Goal: Information Seeking & Learning: Learn about a topic

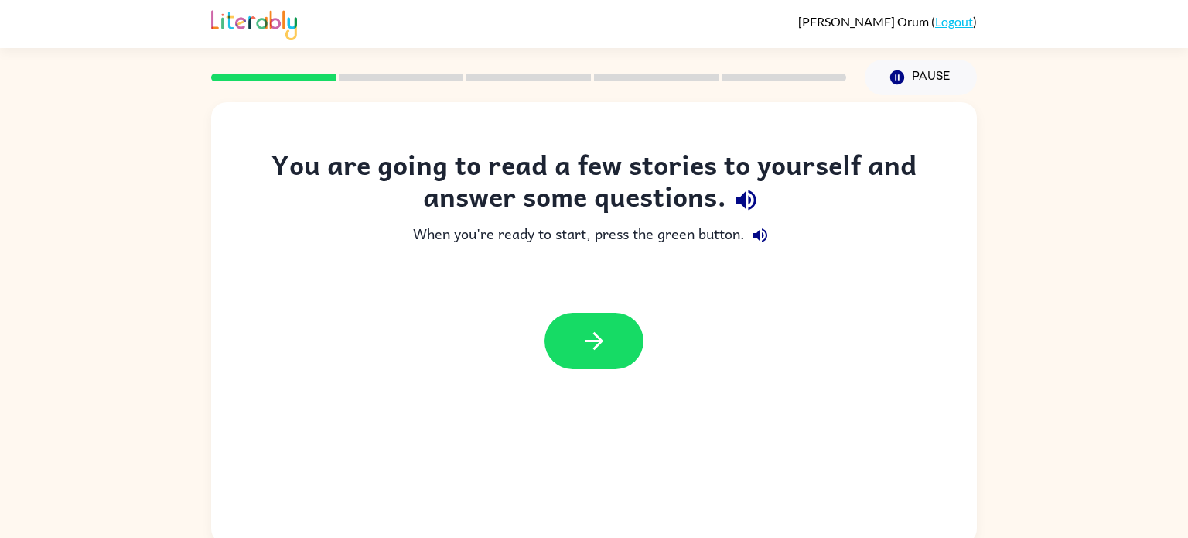
click at [739, 198] on icon "button" at bounding box center [746, 200] width 20 height 20
click at [618, 326] on button "button" at bounding box center [594, 340] width 99 height 56
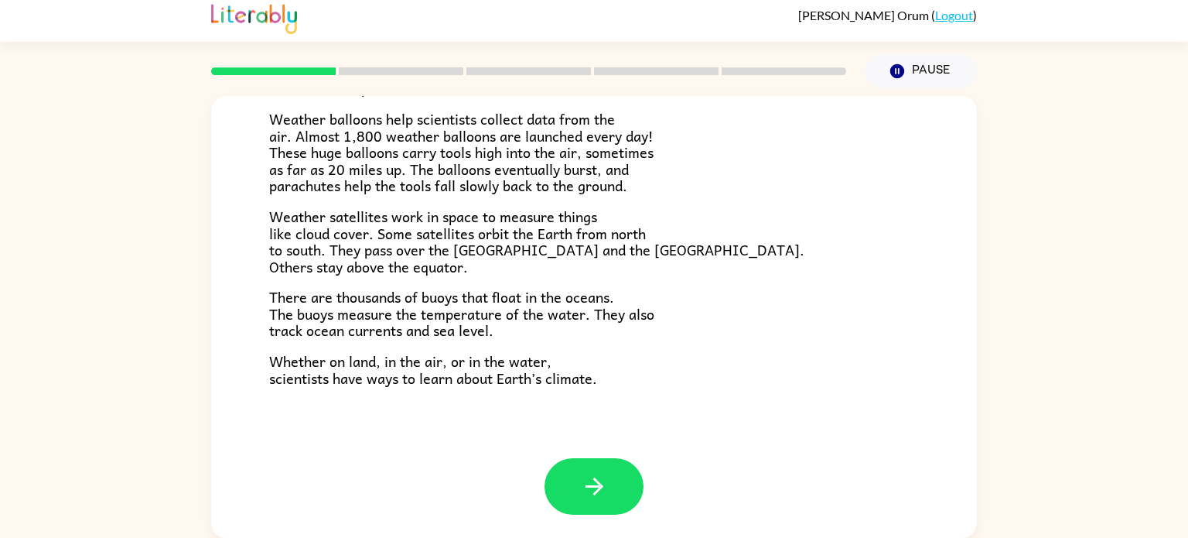
scroll to position [4, 0]
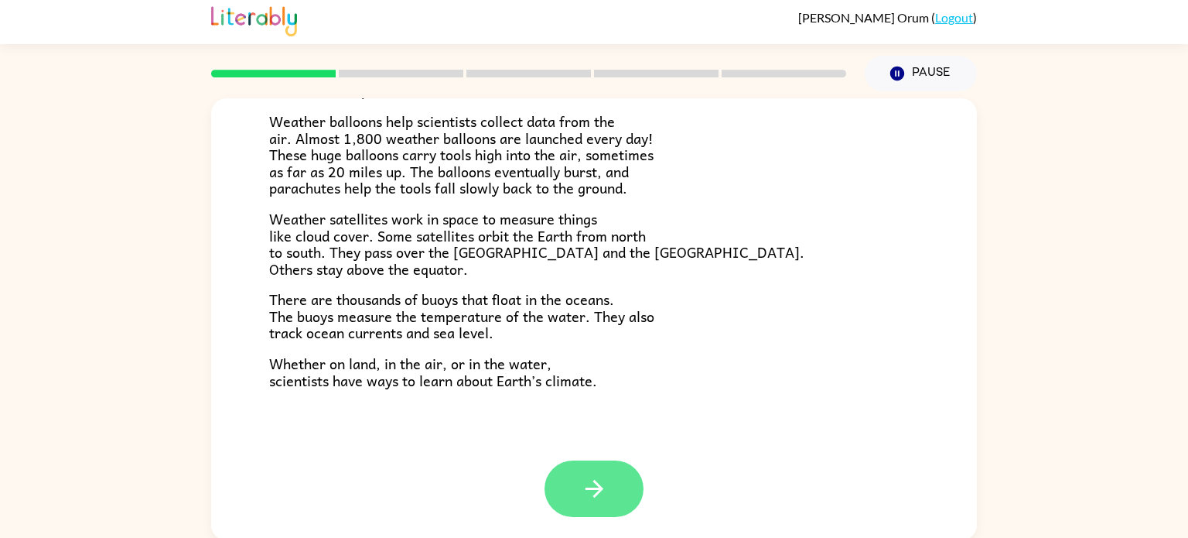
click at [634, 472] on button "button" at bounding box center [594, 488] width 99 height 56
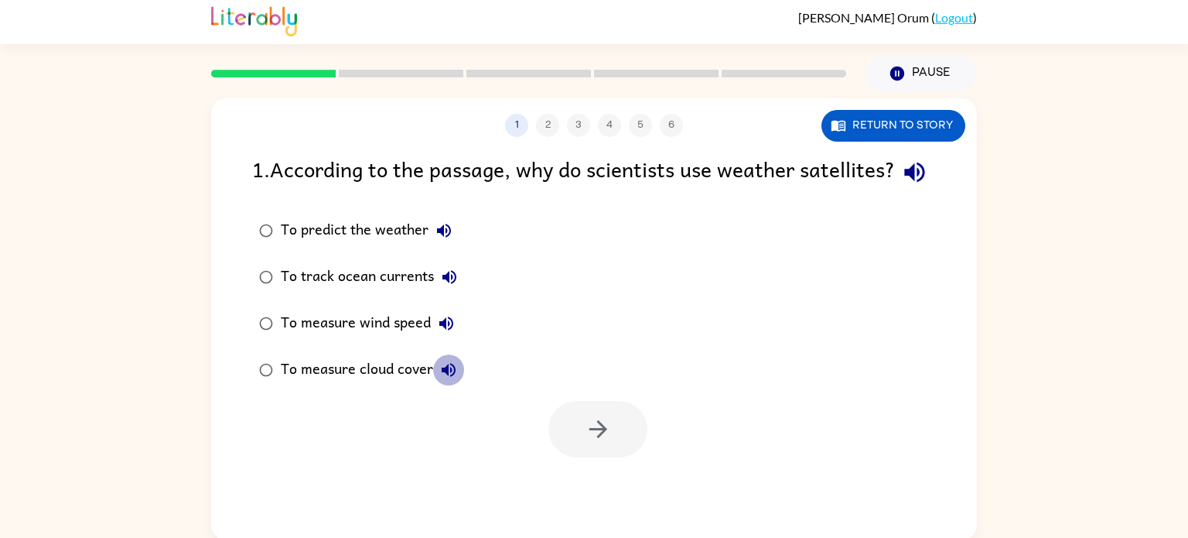
click at [452, 377] on icon "button" at bounding box center [449, 370] width 14 height 14
click at [452, 333] on icon "button" at bounding box center [446, 323] width 19 height 19
click at [864, 124] on button "Return to story" at bounding box center [893, 126] width 144 height 32
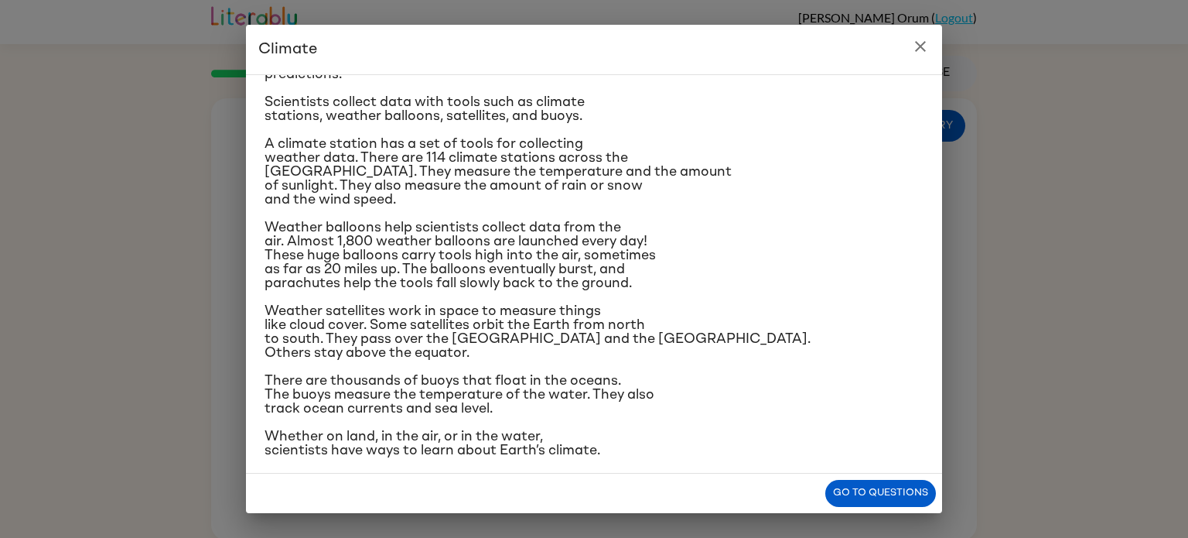
scroll to position [183, 0]
click at [838, 499] on button "Go to questions" at bounding box center [880, 493] width 111 height 27
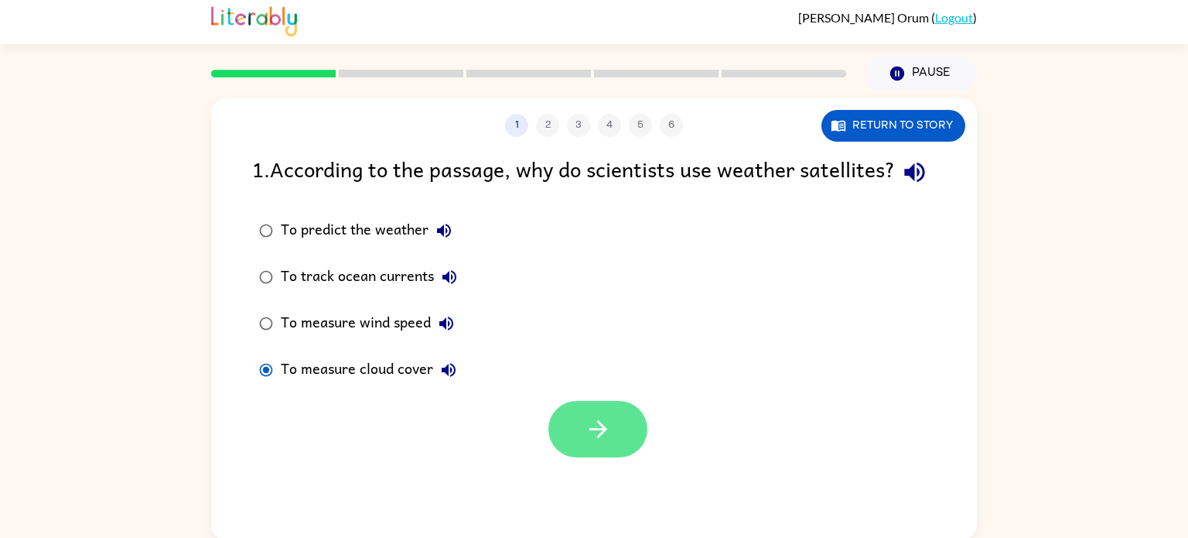
click at [573, 450] on button "button" at bounding box center [597, 429] width 99 height 56
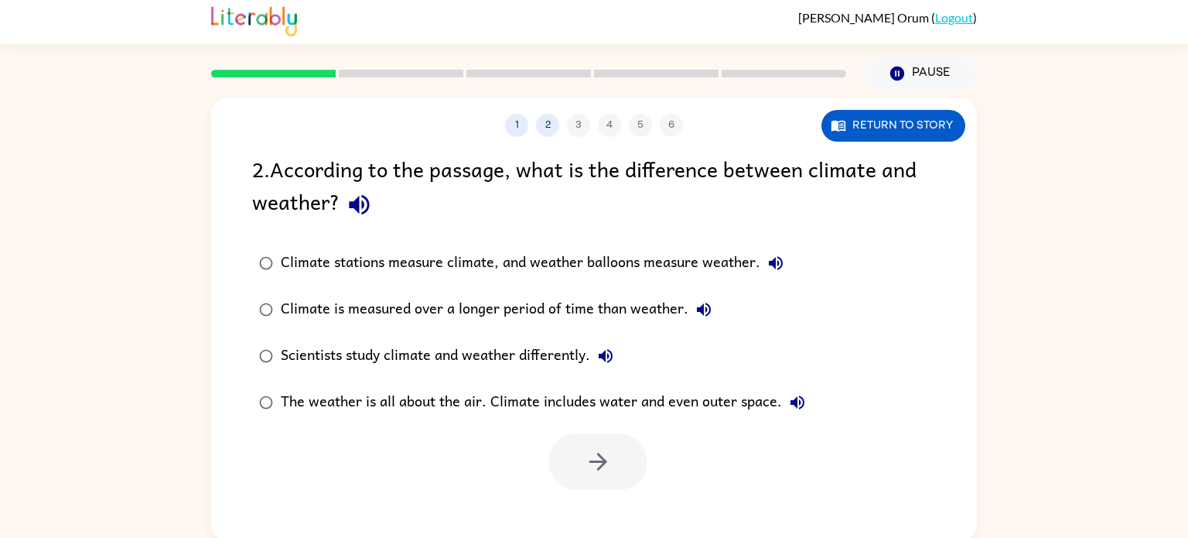
click at [391, 306] on div "Climate is measured over a longer period of time than weather." at bounding box center [500, 309] width 439 height 31
click at [589, 471] on icon "button" at bounding box center [598, 461] width 27 height 27
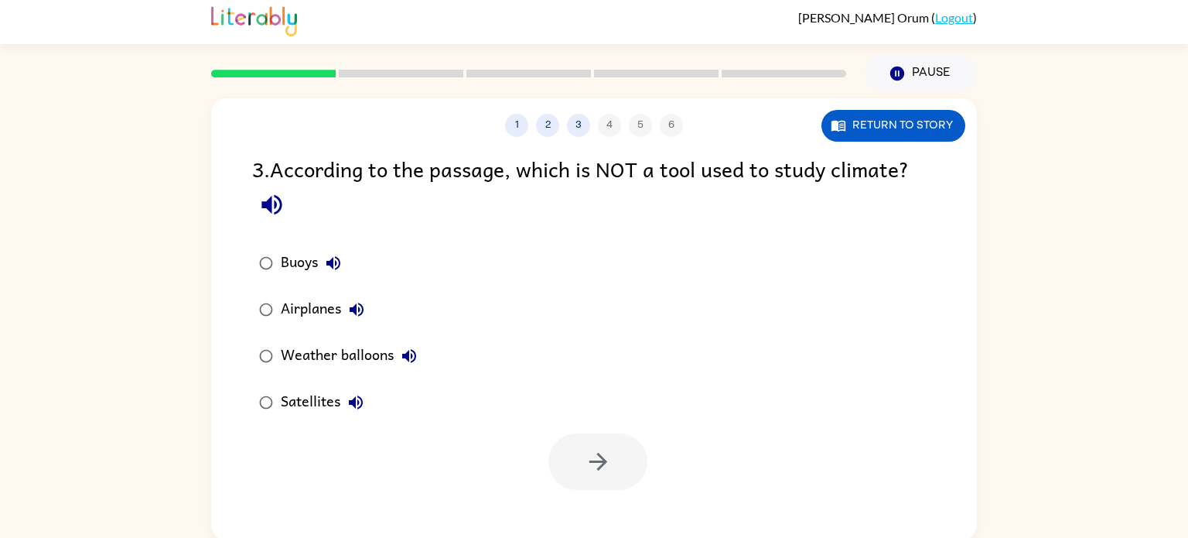
click at [262, 326] on label "Airplanes" at bounding box center [338, 309] width 189 height 46
click at [560, 445] on button "button" at bounding box center [597, 461] width 99 height 56
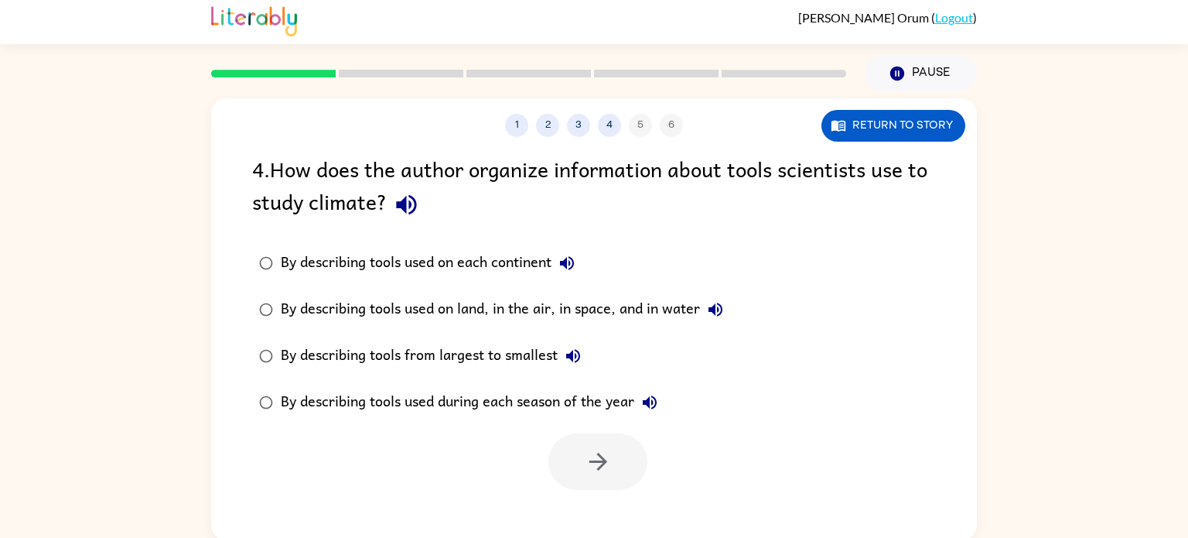
click at [532, 306] on div "By describing tools used on land, in the air, in space, and in water" at bounding box center [506, 309] width 450 height 31
click at [427, 398] on div "By describing tools used during each season of the year" at bounding box center [473, 402] width 384 height 31
click at [528, 350] on div "By describing tools from largest to smallest" at bounding box center [435, 355] width 308 height 31
click at [494, 312] on div "By describing tools used on land, in the air, in space, and in water" at bounding box center [506, 309] width 450 height 31
click at [495, 351] on div "By describing tools from largest to smallest" at bounding box center [435, 355] width 308 height 31
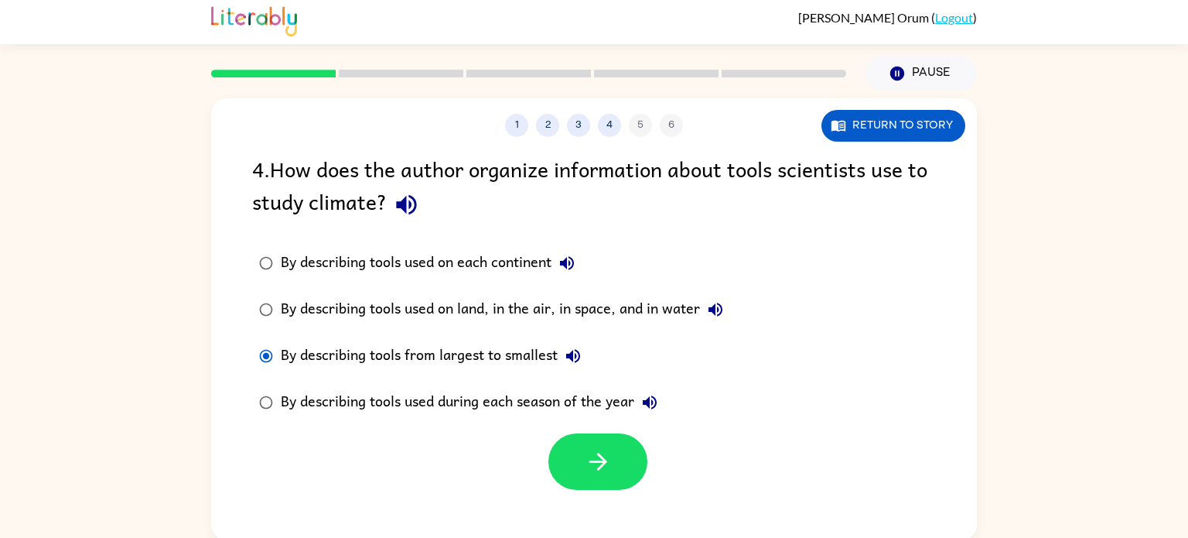
click at [498, 309] on div "By describing tools used on land, in the air, in space, and in water" at bounding box center [506, 309] width 450 height 31
click at [580, 470] on button "button" at bounding box center [597, 461] width 99 height 56
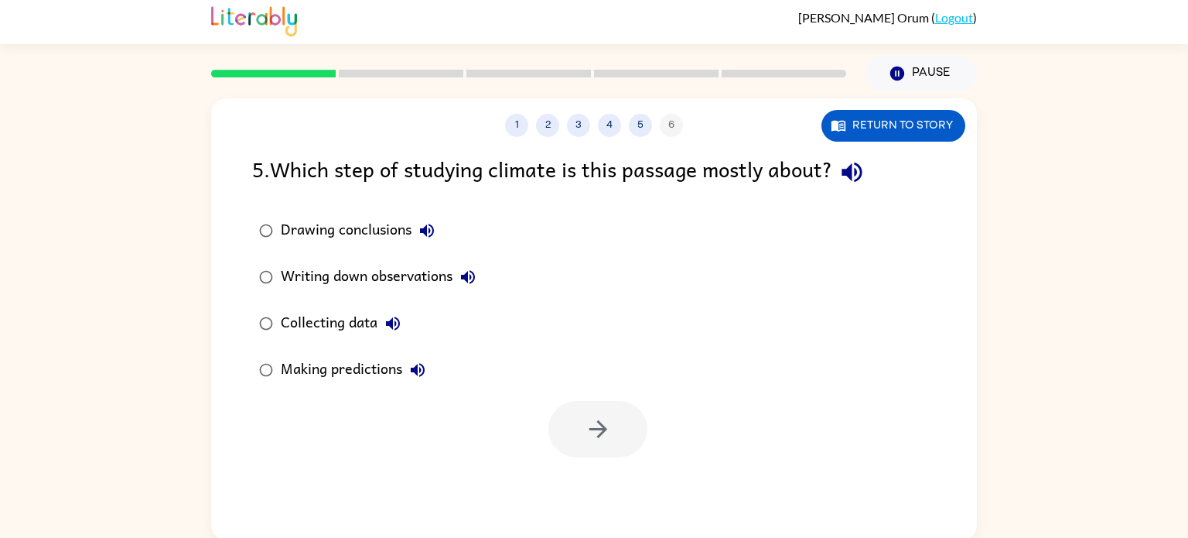
click at [364, 319] on div "Collecting data" at bounding box center [345, 323] width 128 height 31
click at [595, 431] on icon "button" at bounding box center [598, 428] width 27 height 27
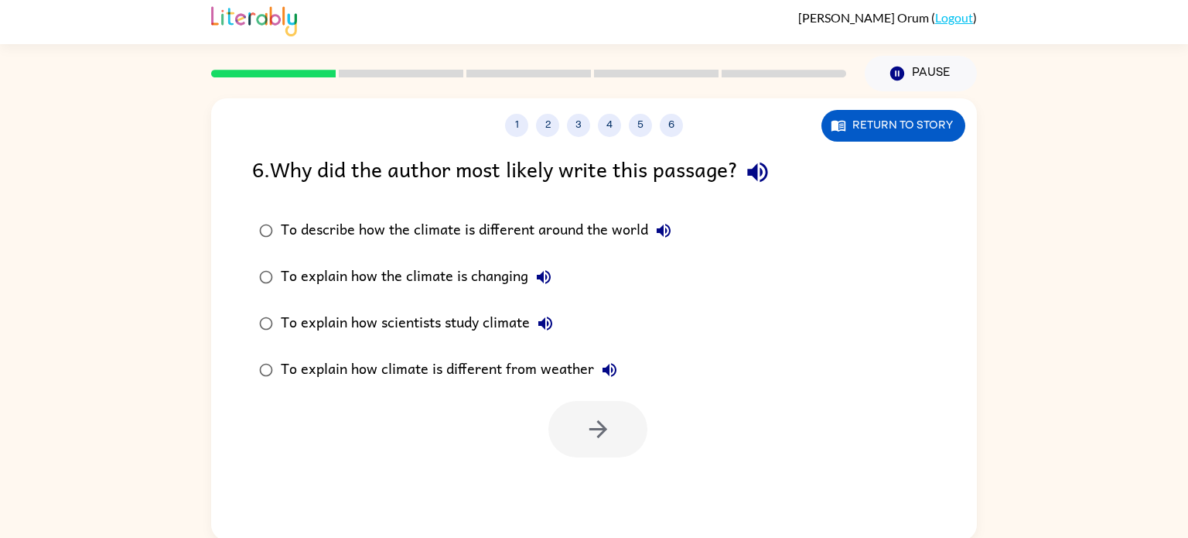
click at [460, 309] on div "To explain how scientists study climate" at bounding box center [421, 323] width 280 height 31
click at [572, 423] on button "button" at bounding box center [597, 429] width 99 height 56
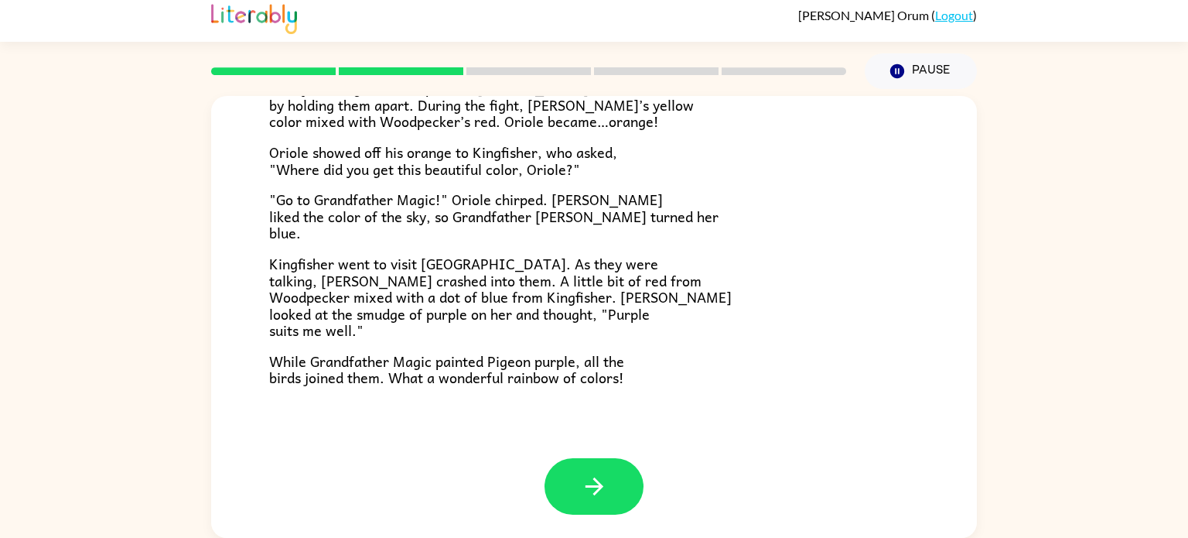
scroll to position [6, 0]
click at [608, 483] on button "button" at bounding box center [594, 486] width 99 height 56
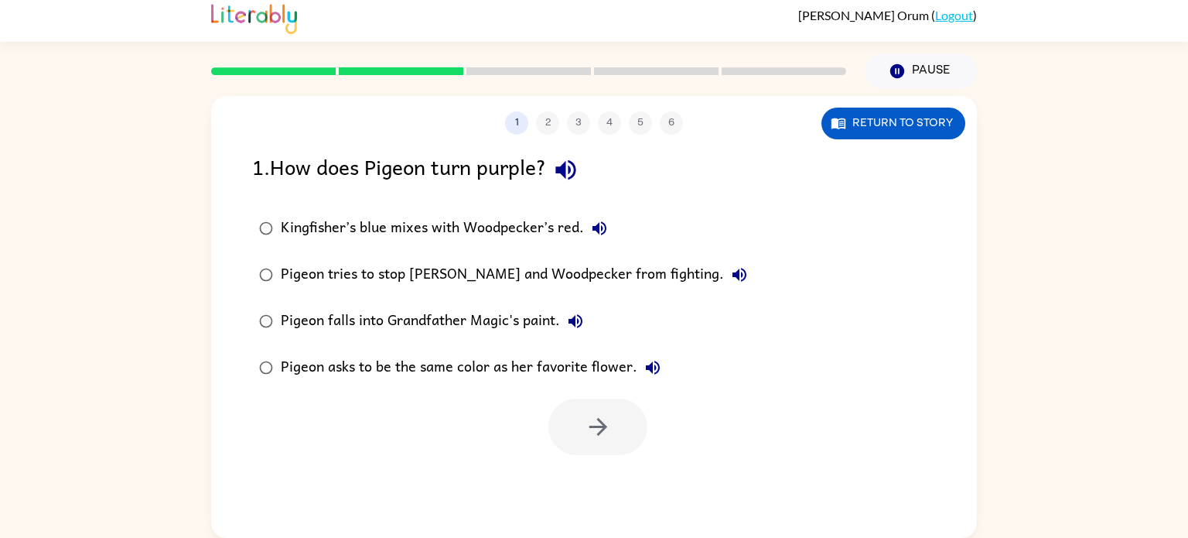
scroll to position [0, 0]
click at [476, 320] on div "Pigeon falls into Grandfather Magic's paint." at bounding box center [436, 321] width 310 height 31
click at [487, 369] on div "Pigeon asks to be the same color as her favorite flower." at bounding box center [475, 367] width 388 height 31
click at [494, 282] on div "Pigeon tries to stop [PERSON_NAME] and Woodpecker from fighting." at bounding box center [518, 274] width 474 height 31
click at [522, 227] on div "Kingfisher’s blue mixes with Woodpecker’s red." at bounding box center [448, 228] width 334 height 31
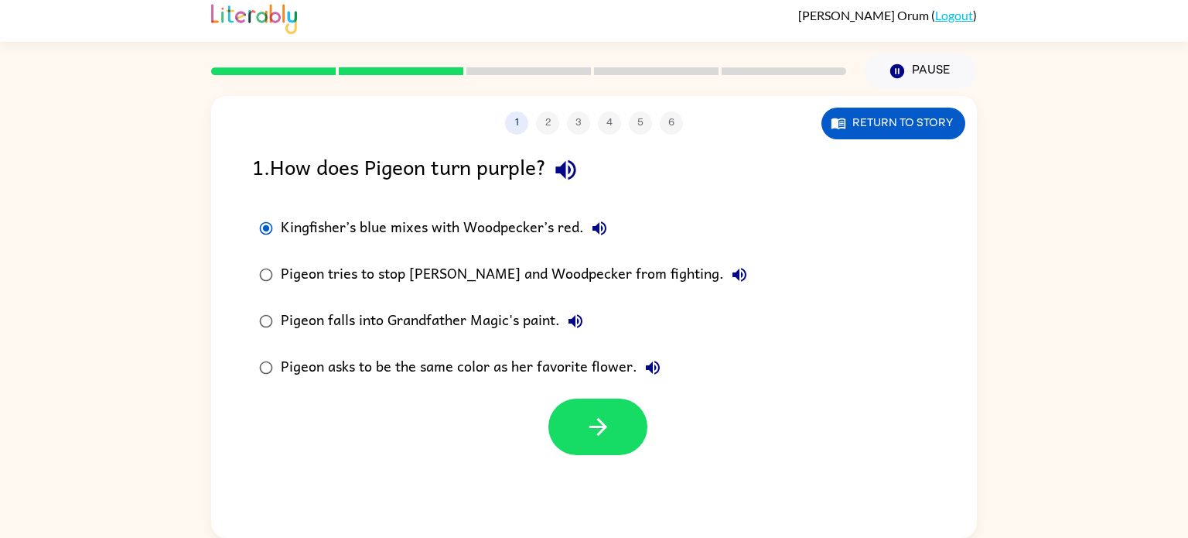
click at [377, 380] on div "Pigeon asks to be the same color as her favorite flower." at bounding box center [475, 367] width 388 height 31
click at [875, 123] on button "Return to story" at bounding box center [893, 124] width 144 height 32
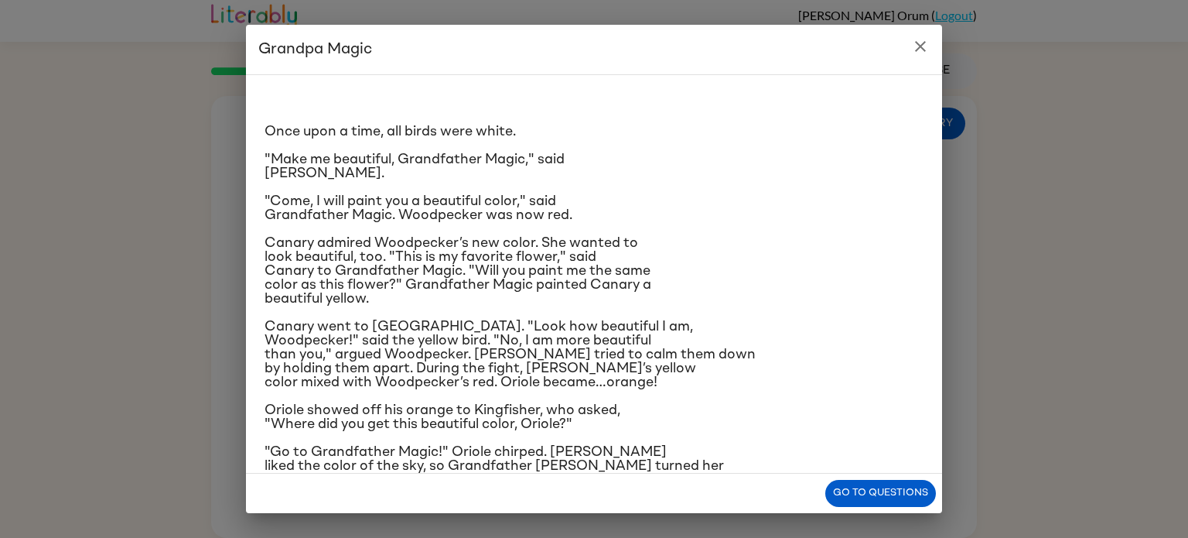
scroll to position [156, 0]
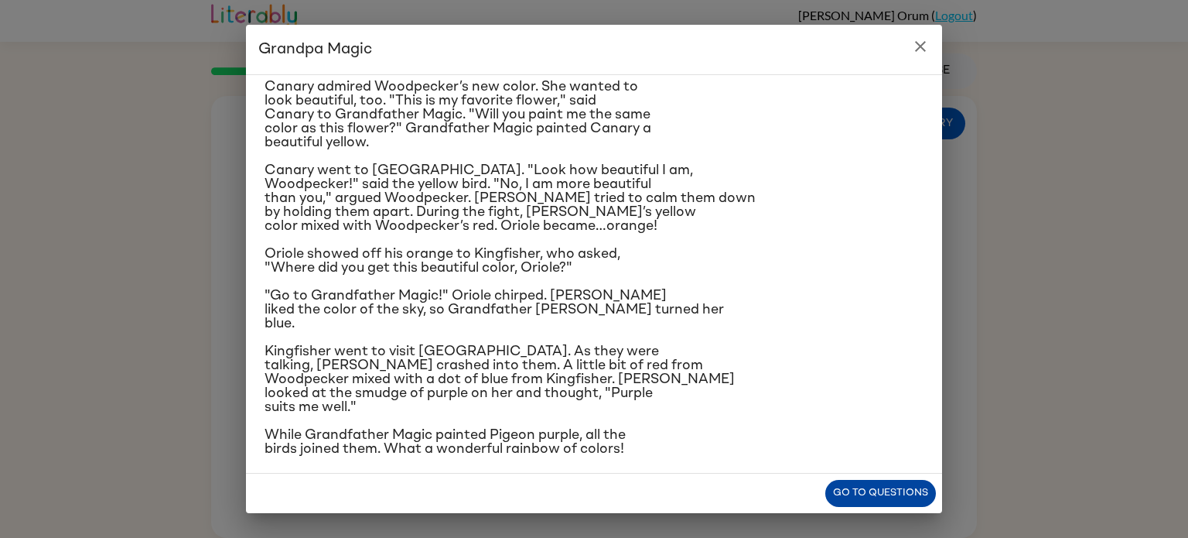
click at [852, 498] on button "Go to questions" at bounding box center [880, 493] width 111 height 27
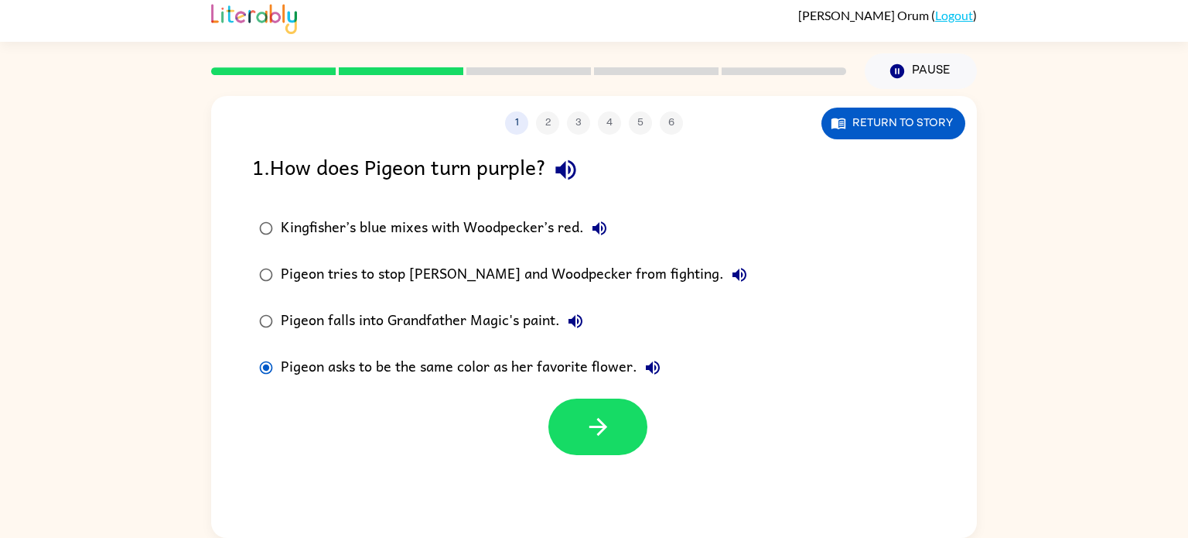
click at [499, 216] on div "Kingfisher’s blue mixes with Woodpecker’s red." at bounding box center [448, 228] width 334 height 31
click at [579, 439] on button "button" at bounding box center [597, 426] width 99 height 56
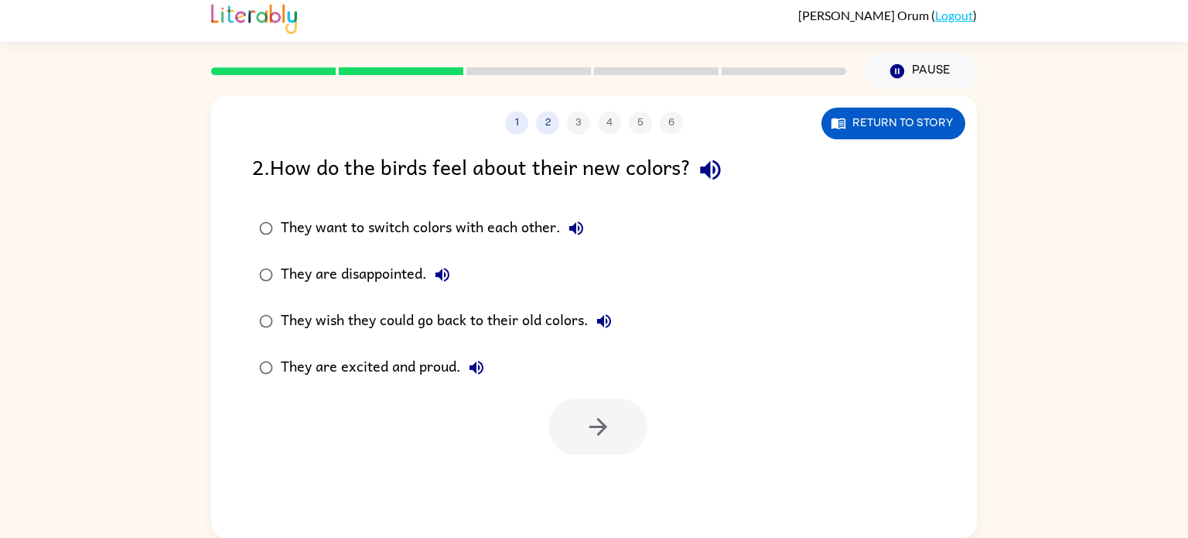
click at [414, 360] on div "They are excited and proud." at bounding box center [386, 367] width 211 height 31
click at [604, 398] on button "button" at bounding box center [597, 426] width 99 height 56
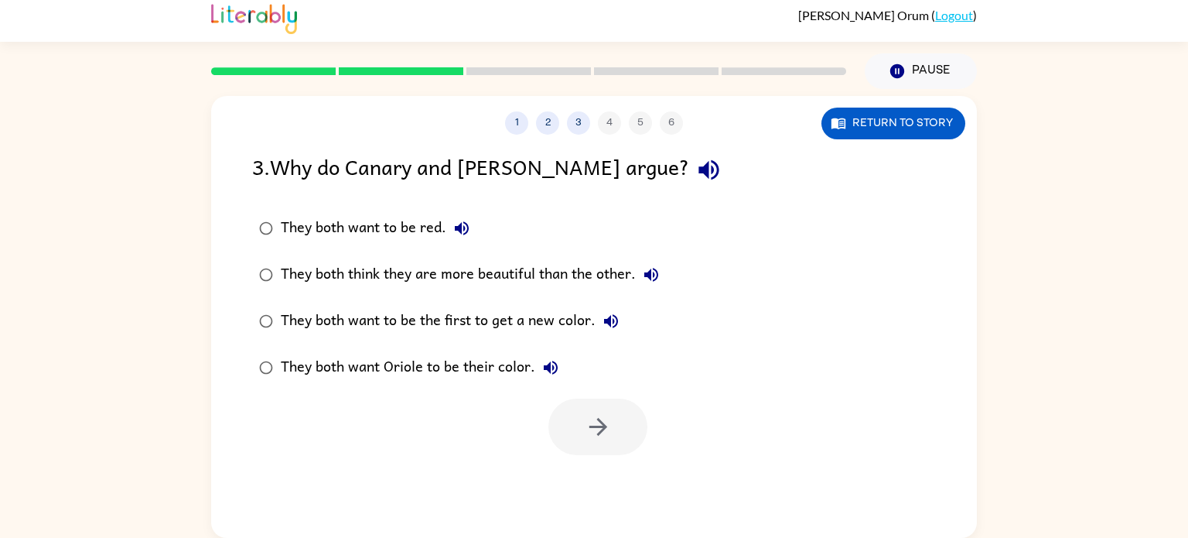
click at [497, 284] on div "They both think they are more beautiful than the other." at bounding box center [474, 274] width 386 height 31
click at [579, 418] on button "button" at bounding box center [597, 426] width 99 height 56
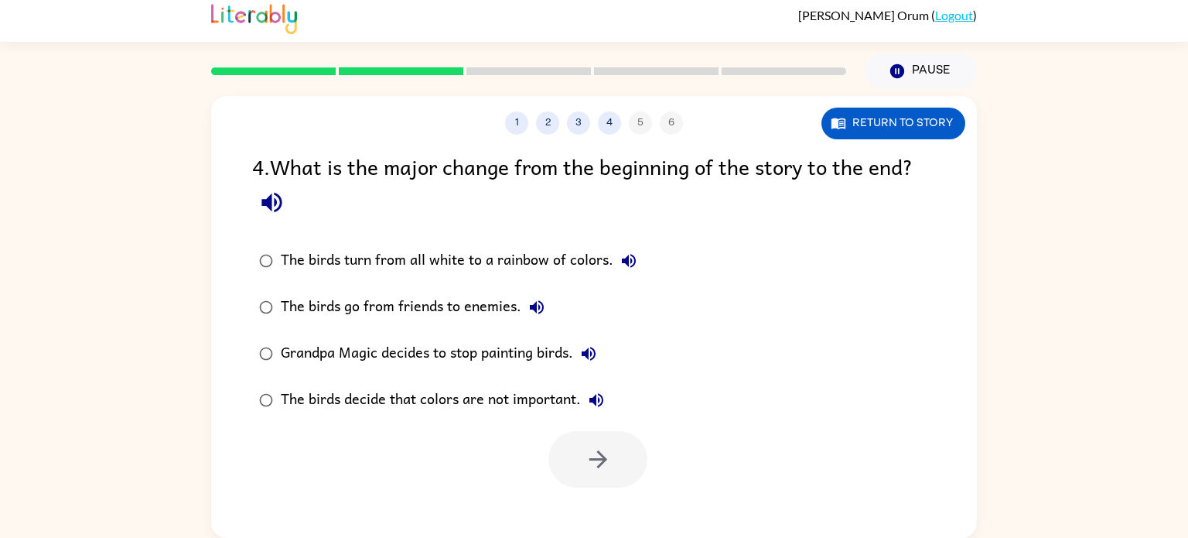
click at [491, 299] on div "The birds go from friends to enemies." at bounding box center [417, 307] width 272 height 31
click at [511, 353] on div "Grandpa Magic decides to stop painting birds." at bounding box center [442, 353] width 323 height 31
click at [511, 404] on div "The birds decide that colors are not important." at bounding box center [446, 399] width 331 height 31
click at [480, 295] on div "The birds go from friends to enemies." at bounding box center [417, 307] width 272 height 31
click at [514, 263] on div "The birds turn from all white to a rainbow of colors." at bounding box center [463, 260] width 364 height 31
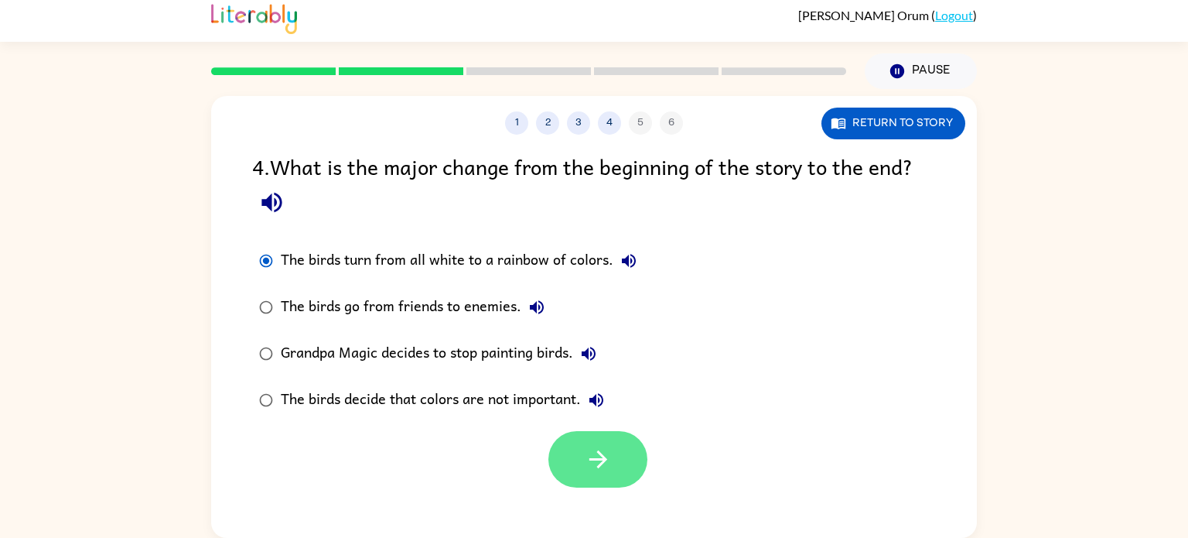
click at [595, 466] on icon "button" at bounding box center [598, 459] width 27 height 27
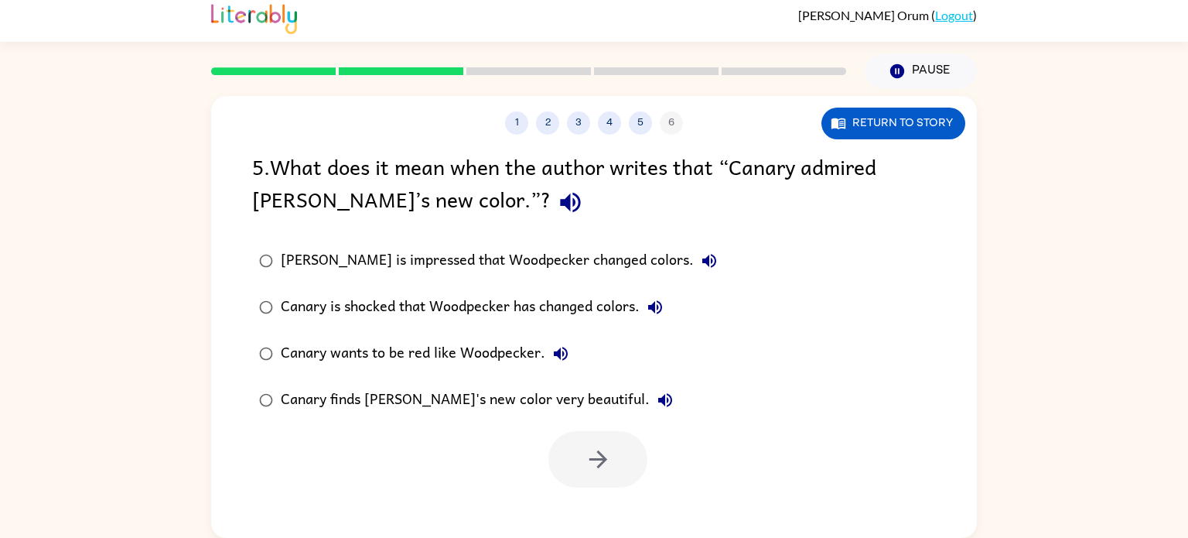
click at [498, 355] on div "Canary wants to be red like Woodpecker." at bounding box center [428, 353] width 295 height 31
click at [495, 404] on div "Canary finds [PERSON_NAME]'s new color very beautiful." at bounding box center [481, 399] width 400 height 31
click at [486, 349] on div "Canary wants to be red like Woodpecker." at bounding box center [428, 353] width 295 height 31
click at [612, 486] on button "button" at bounding box center [597, 459] width 99 height 56
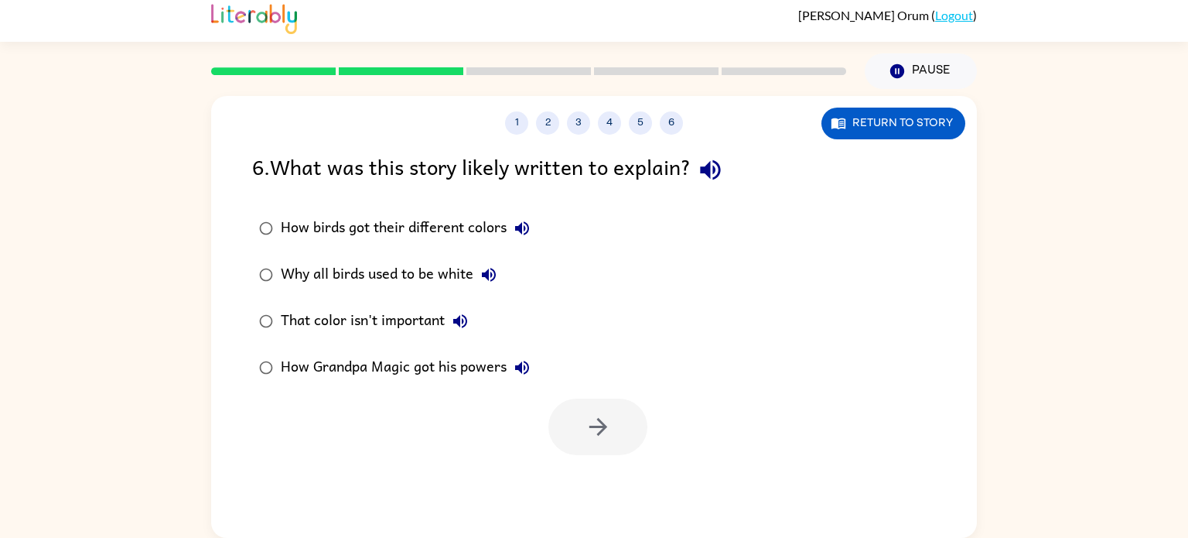
click at [432, 374] on div "How Grandpa Magic got his powers" at bounding box center [409, 367] width 257 height 31
click at [398, 326] on div "That color isn't important" at bounding box center [378, 321] width 195 height 31
click at [595, 435] on icon "button" at bounding box center [598, 426] width 27 height 27
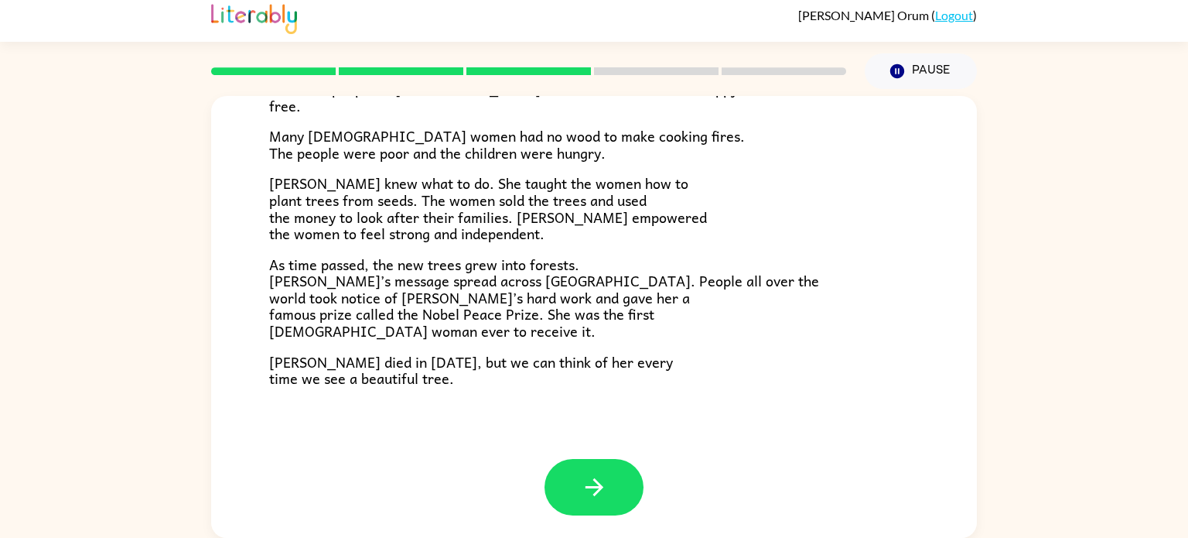
scroll to position [434, 0]
click at [586, 483] on icon "button" at bounding box center [594, 487] width 27 height 27
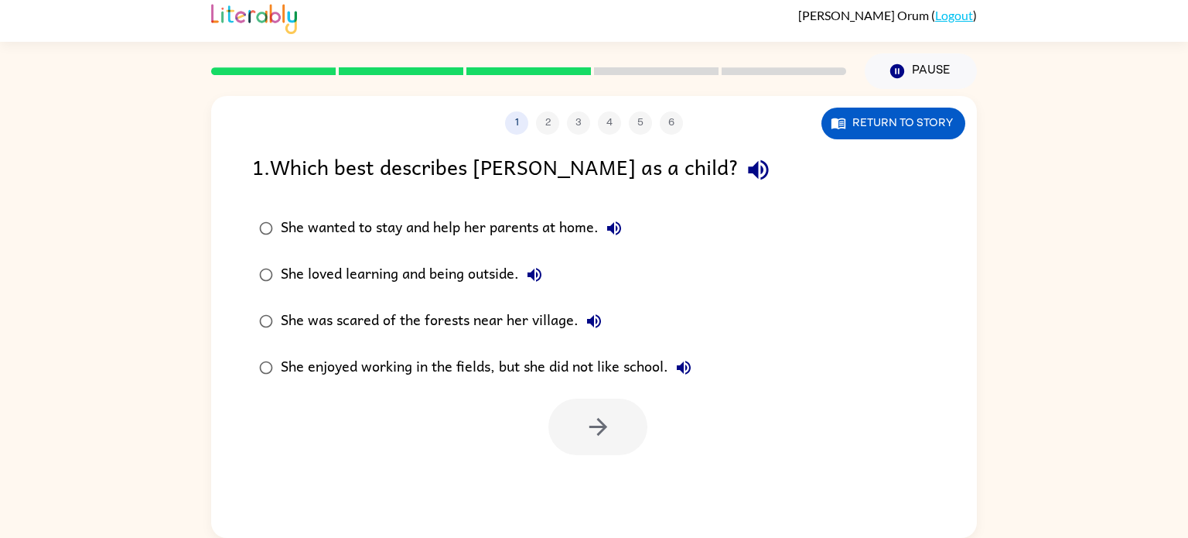
click at [460, 366] on div "She enjoyed working in the fields, but she did not like school." at bounding box center [490, 367] width 418 height 31
click at [401, 278] on div "She loved learning and being outside." at bounding box center [415, 274] width 269 height 31
click at [598, 427] on icon "button" at bounding box center [598, 427] width 18 height 18
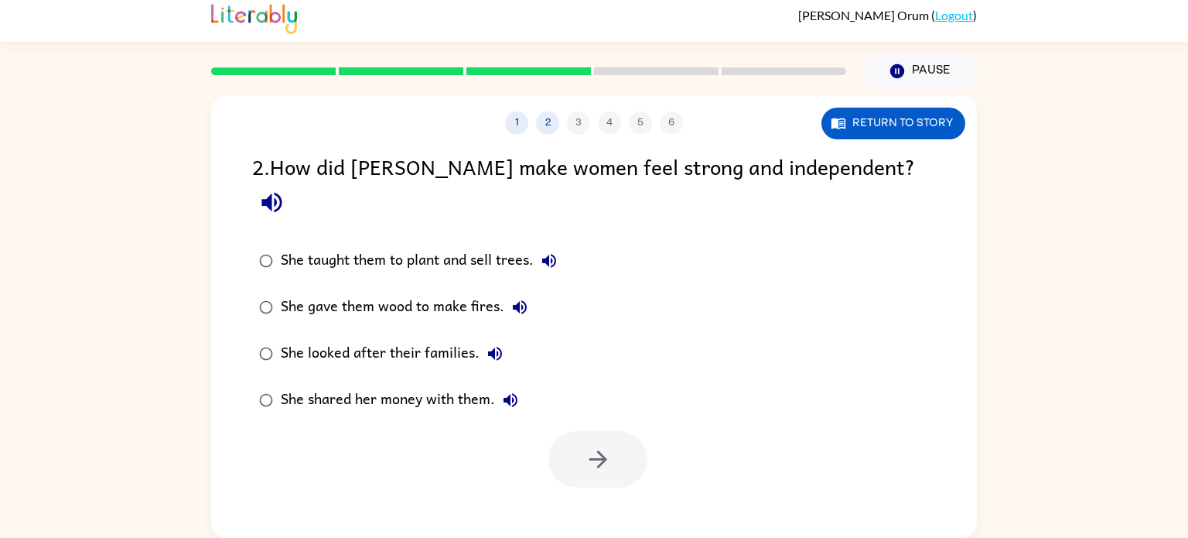
click at [439, 245] on div "She taught them to plant and sell trees." at bounding box center [423, 260] width 284 height 31
click at [607, 446] on icon "button" at bounding box center [598, 459] width 27 height 27
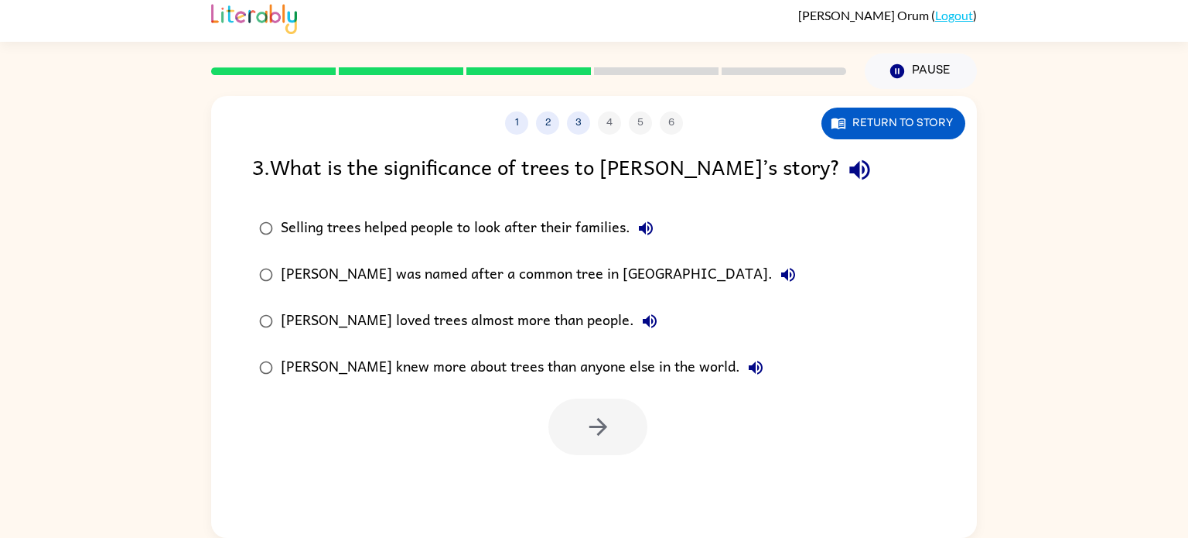
click at [449, 227] on div "Selling trees helped people to look after their families." at bounding box center [471, 228] width 381 height 31
click at [603, 415] on icon "button" at bounding box center [598, 426] width 27 height 27
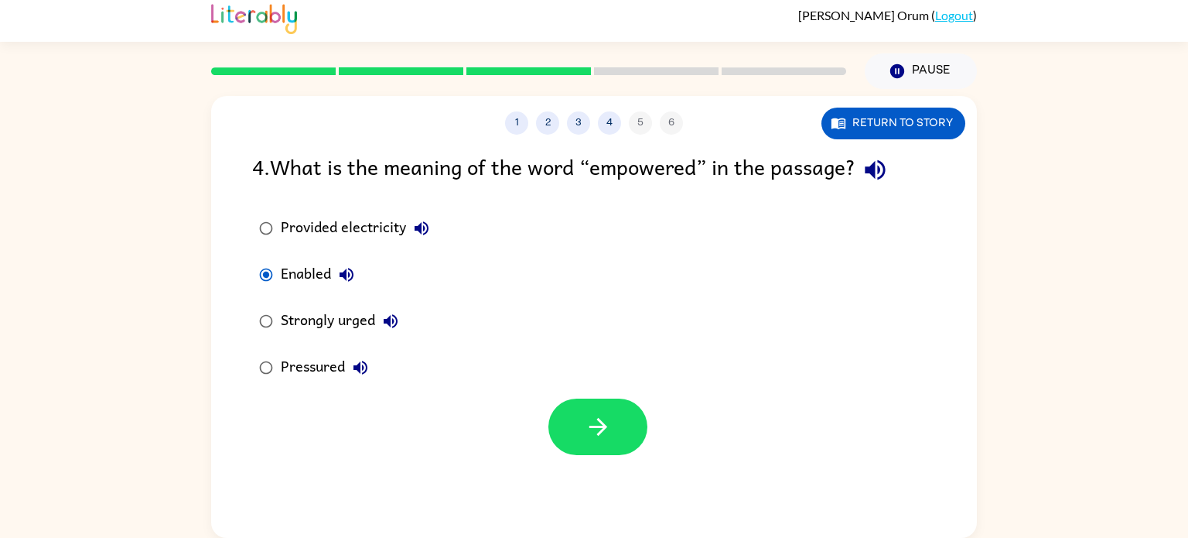
click at [394, 324] on icon "button" at bounding box center [390, 321] width 19 height 19
click at [390, 313] on icon "button" at bounding box center [390, 321] width 19 height 19
click at [339, 259] on div "Enabled" at bounding box center [321, 274] width 81 height 31
click at [358, 319] on div "Strongly urged" at bounding box center [343, 321] width 125 height 31
click at [639, 447] on div at bounding box center [597, 426] width 99 height 56
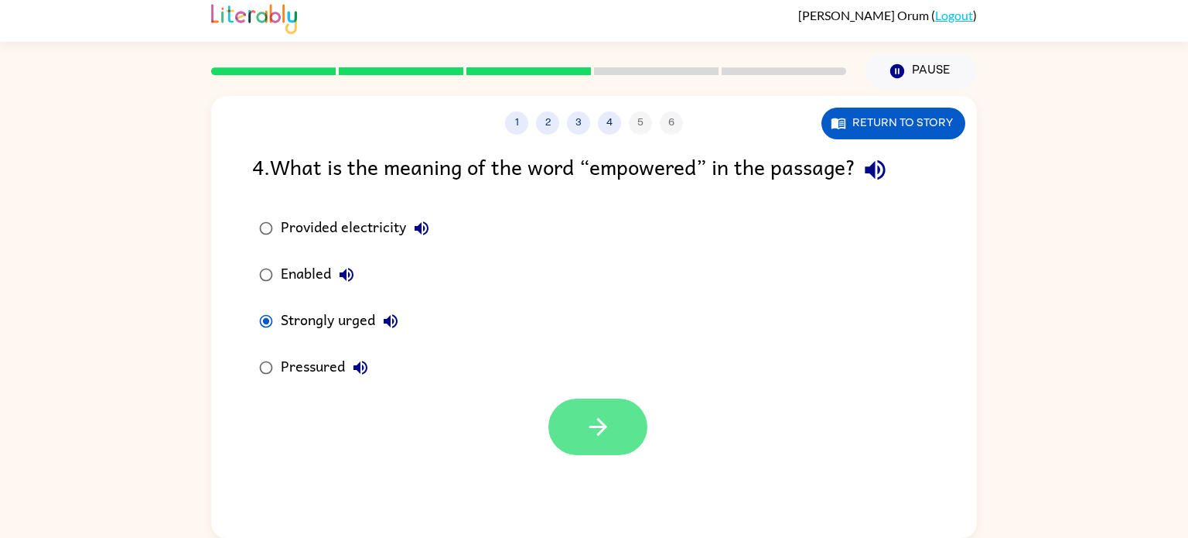
click at [627, 435] on button "button" at bounding box center [597, 426] width 99 height 56
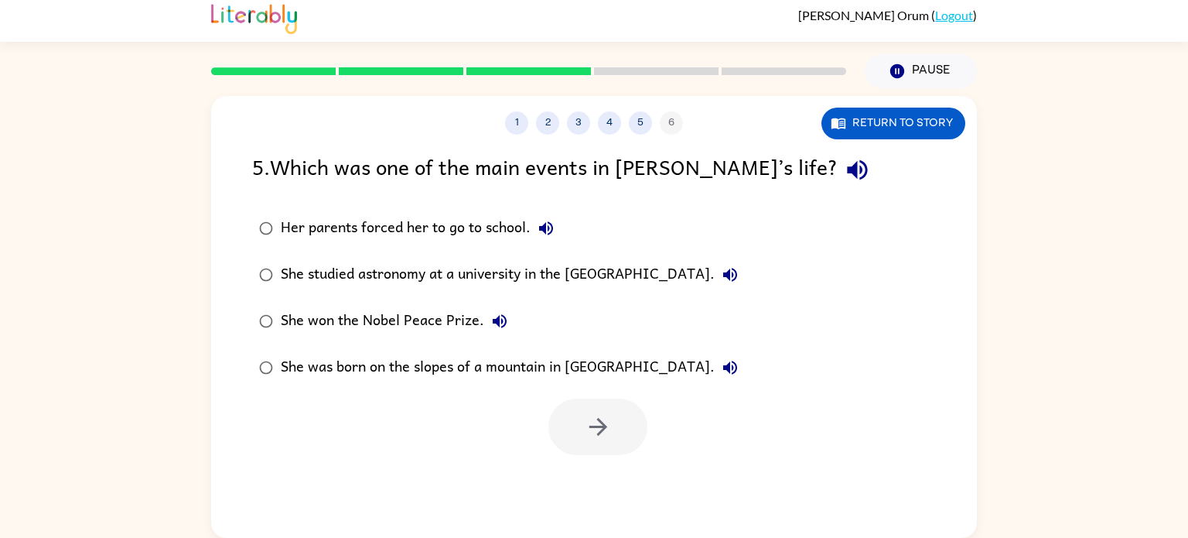
click at [388, 329] on div "She won the Nobel Peace Prize." at bounding box center [398, 321] width 234 height 31
click at [400, 366] on div "She was born on the slopes of a mountain in [GEOGRAPHIC_DATA]." at bounding box center [513, 367] width 465 height 31
click at [407, 315] on div "She won the Nobel Peace Prize." at bounding box center [398, 321] width 234 height 31
click at [473, 285] on div "She studied astronomy at a university in the [GEOGRAPHIC_DATA]." at bounding box center [513, 274] width 465 height 31
click at [460, 312] on div "She won the Nobel Peace Prize." at bounding box center [398, 321] width 234 height 31
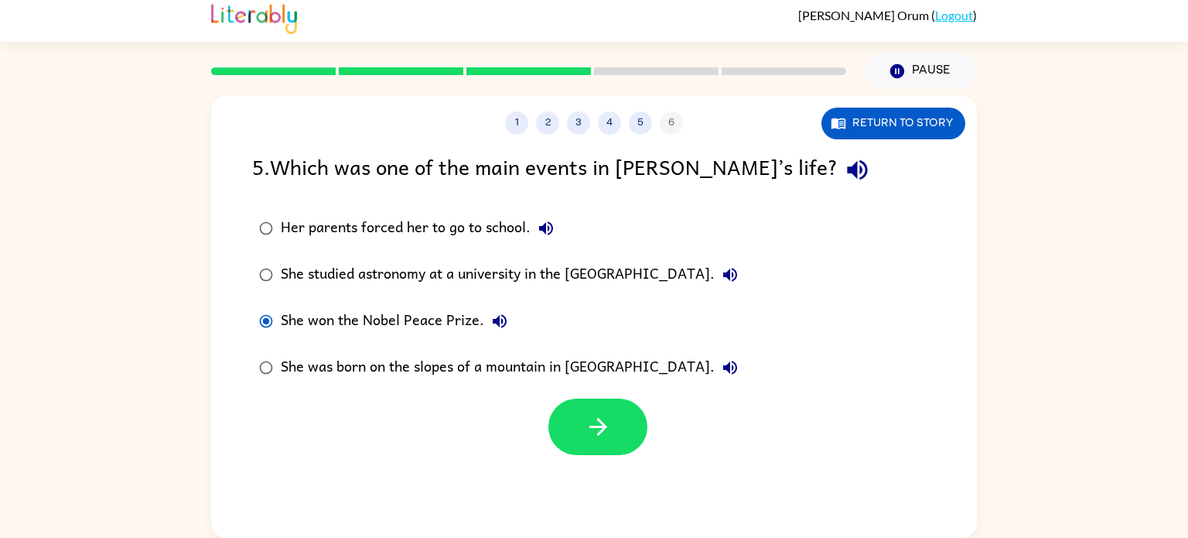
click at [480, 286] on div "She studied astronomy at a university in the [GEOGRAPHIC_DATA]." at bounding box center [513, 274] width 465 height 31
click at [464, 312] on div "She won the Nobel Peace Prize." at bounding box center [398, 321] width 234 height 31
click at [577, 418] on button "button" at bounding box center [597, 426] width 99 height 56
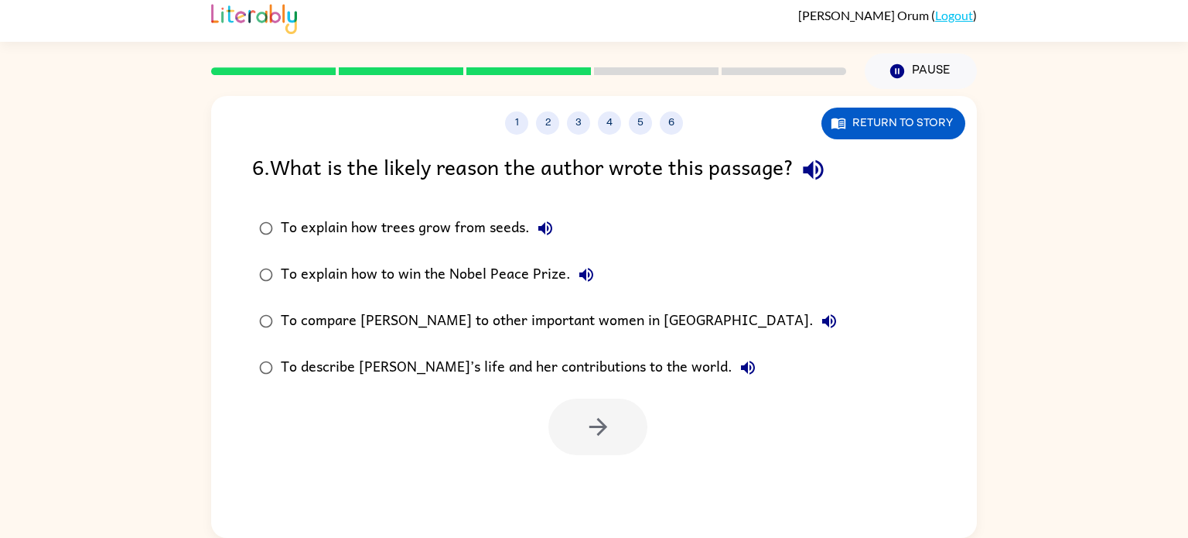
click at [470, 357] on div "To describe [PERSON_NAME]’s life and her contributions to the world." at bounding box center [522, 367] width 483 height 31
click at [589, 420] on icon "button" at bounding box center [598, 426] width 27 height 27
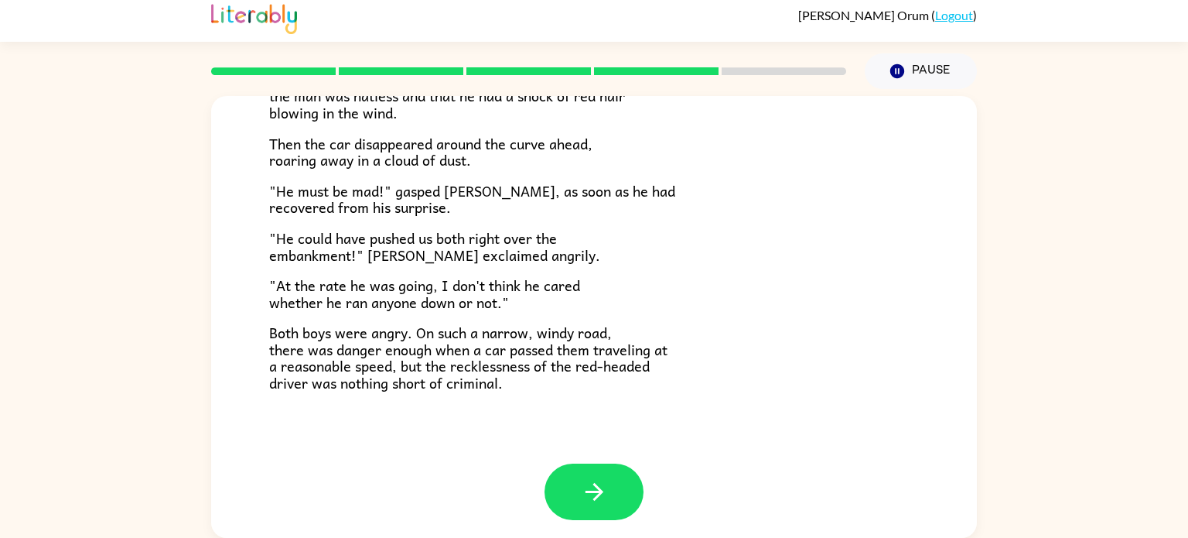
scroll to position [429, 0]
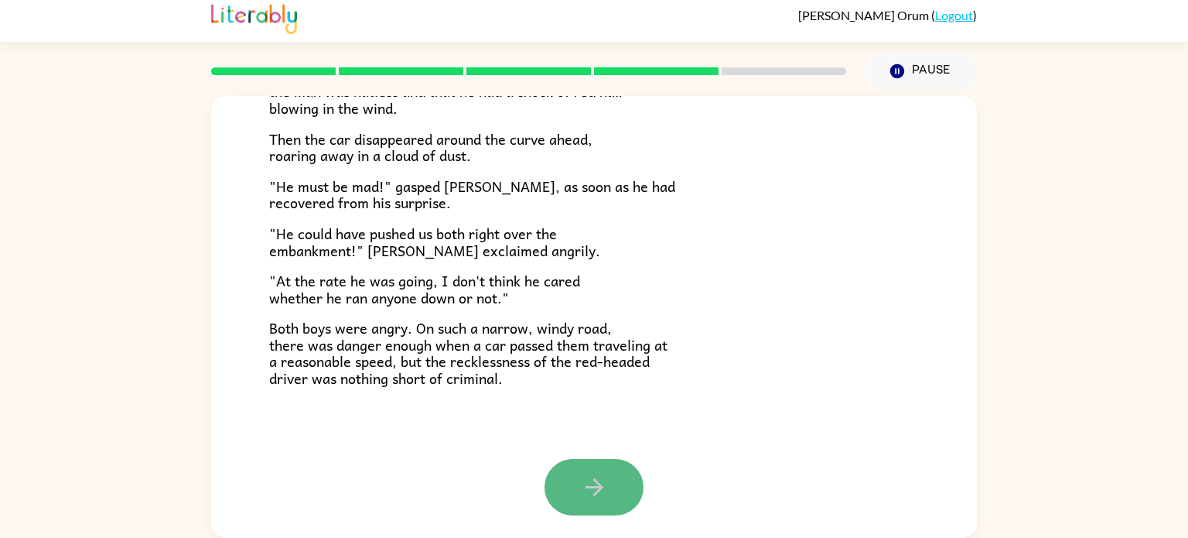
click at [626, 503] on button "button" at bounding box center [594, 487] width 99 height 56
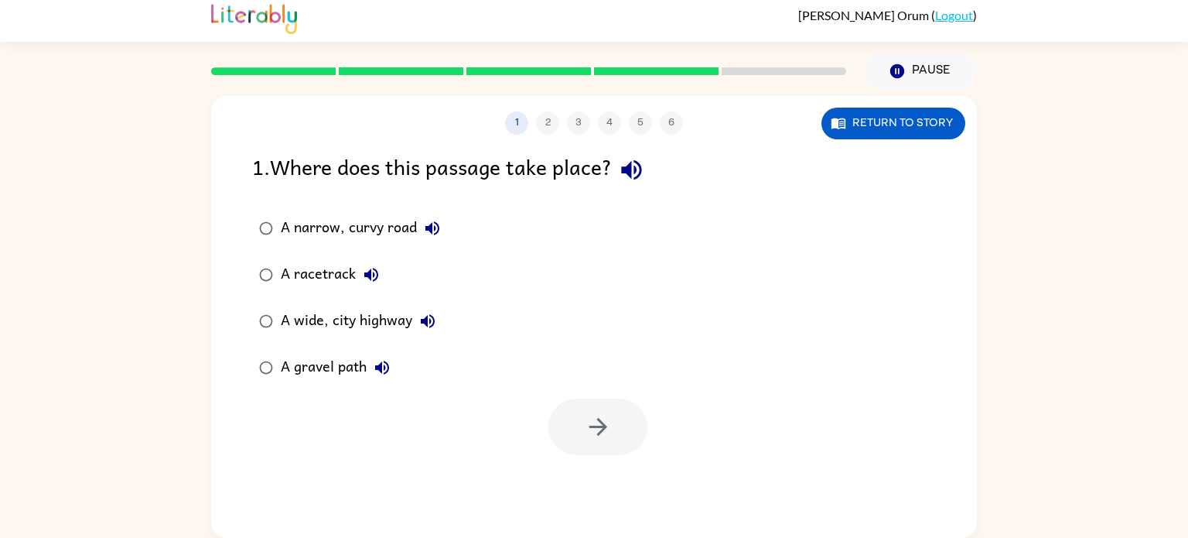
click at [385, 230] on div "A narrow, curvy road" at bounding box center [364, 228] width 167 height 31
click at [603, 426] on icon "button" at bounding box center [598, 427] width 18 height 18
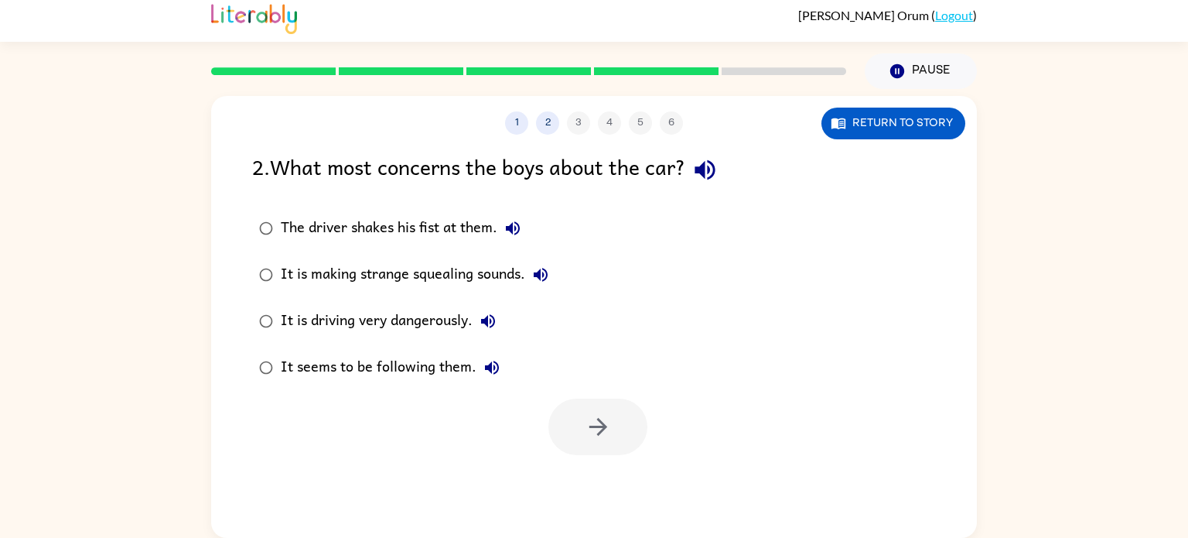
click at [390, 303] on label "It is driving very dangerously." at bounding box center [404, 321] width 320 height 46
click at [623, 421] on button "button" at bounding box center [597, 426] width 99 height 56
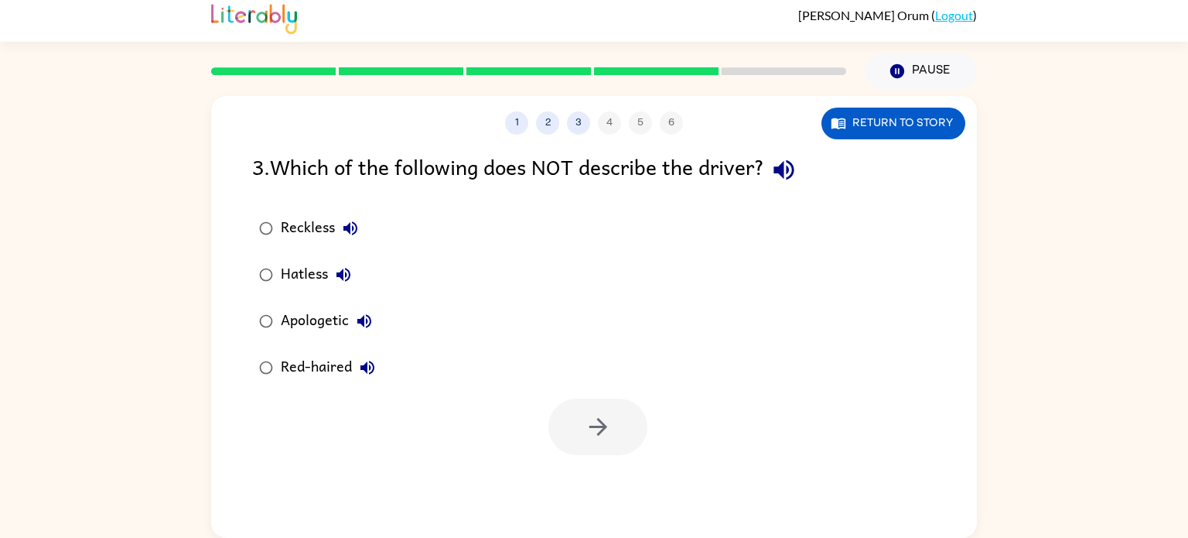
click at [338, 336] on div "Apologetic" at bounding box center [330, 321] width 99 height 31
click at [599, 442] on button "button" at bounding box center [597, 426] width 99 height 56
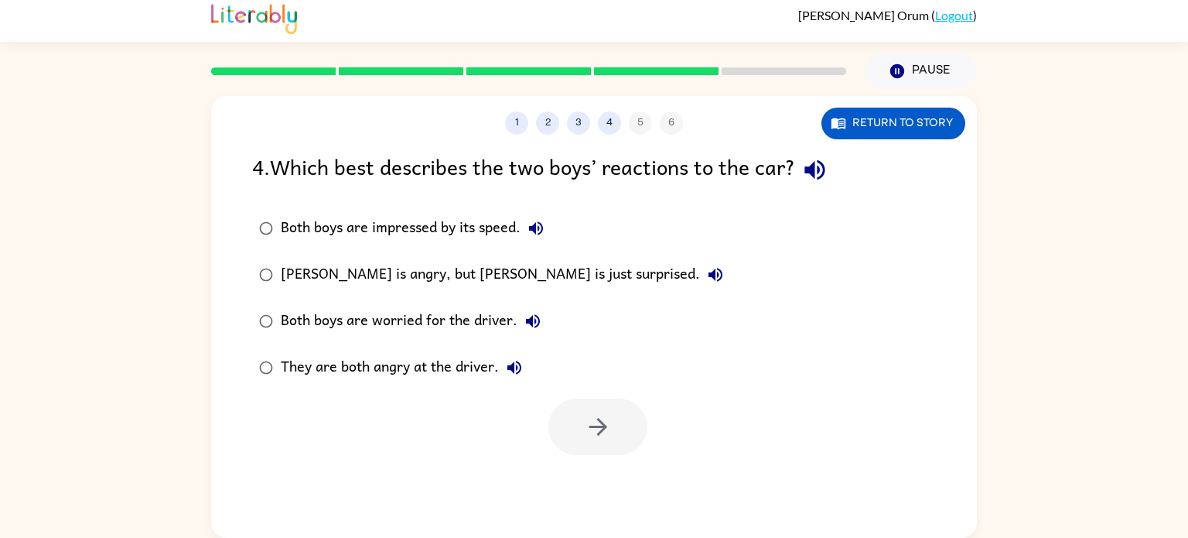
click at [420, 331] on div "Both boys are worried for the driver." at bounding box center [415, 321] width 268 height 31
click at [428, 364] on div "They are both angry at the driver." at bounding box center [405, 367] width 249 height 31
click at [579, 411] on button "button" at bounding box center [597, 426] width 99 height 56
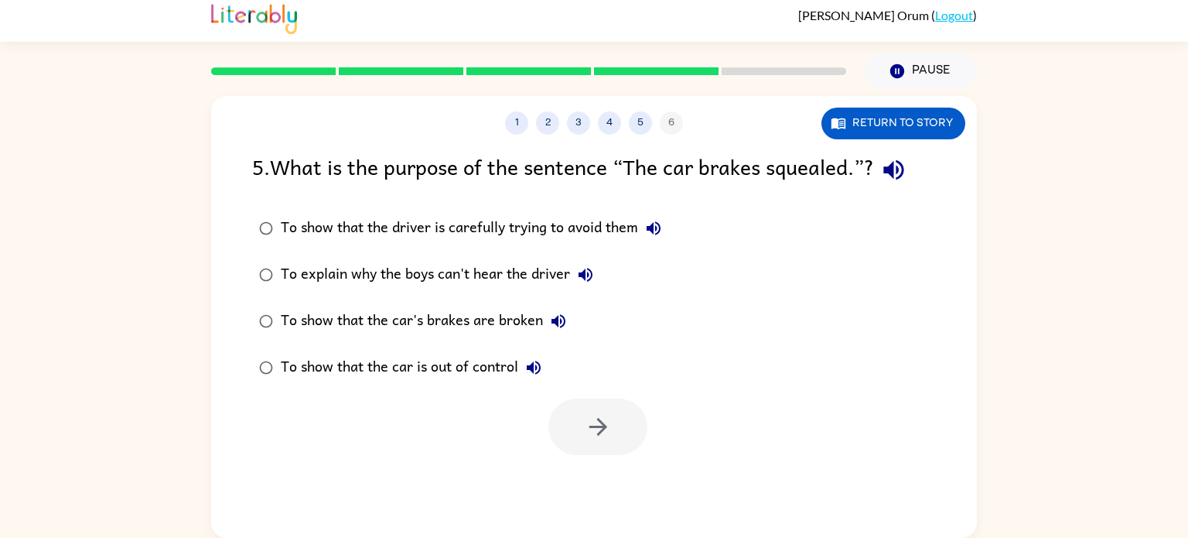
click at [510, 375] on div "To show that the car is out of control" at bounding box center [415, 367] width 268 height 31
click at [588, 418] on icon "button" at bounding box center [598, 426] width 27 height 27
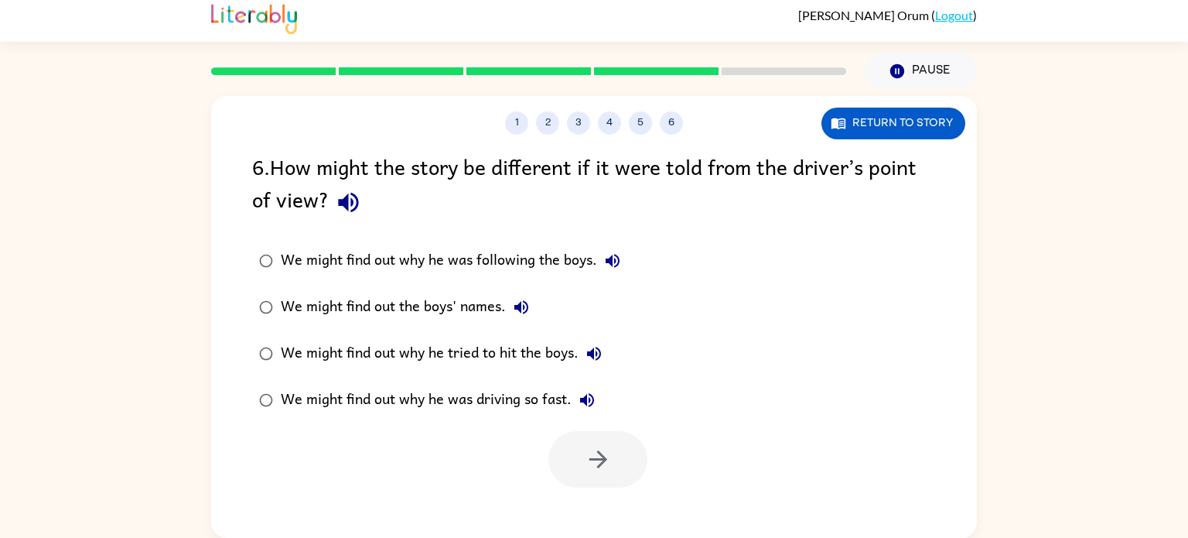
click at [427, 275] on div "We might find out why he was following the boys." at bounding box center [454, 260] width 347 height 31
click at [442, 312] on div "We might find out the boys' names." at bounding box center [409, 307] width 256 height 31
click at [449, 341] on div "We might find out why he tried to hit the boys." at bounding box center [445, 353] width 329 height 31
click at [481, 394] on div "We might find out why he was driving so fast." at bounding box center [442, 399] width 322 height 31
click at [504, 361] on div "We might find out why he tried to hit the boys." at bounding box center [445, 353] width 329 height 31
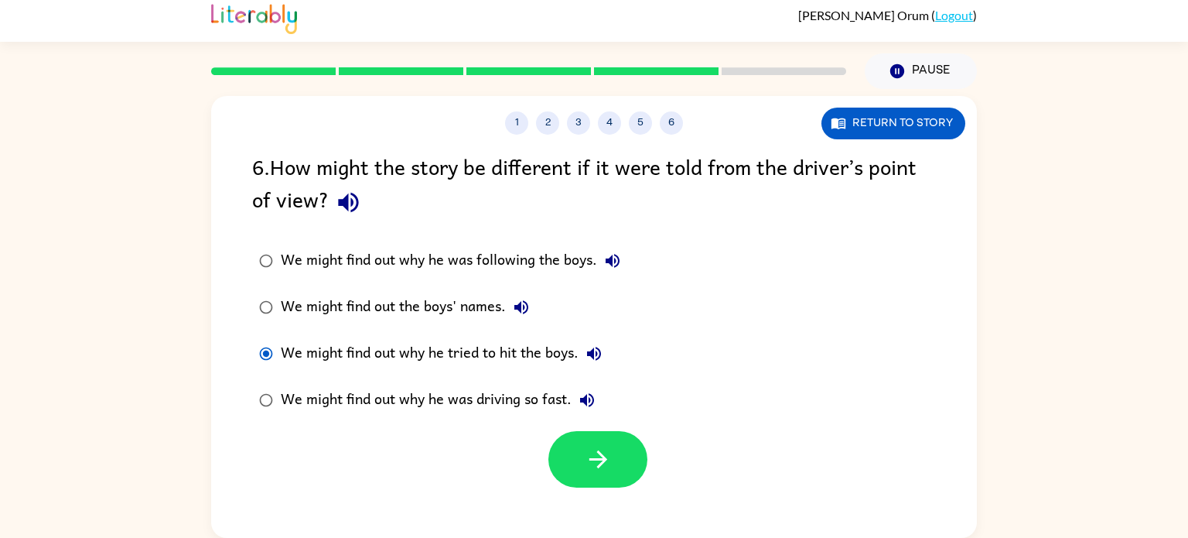
click at [514, 398] on div "We might find out why he was driving so fast." at bounding box center [442, 399] width 322 height 31
click at [585, 462] on icon "button" at bounding box center [598, 459] width 27 height 27
